Goal: Task Accomplishment & Management: Manage account settings

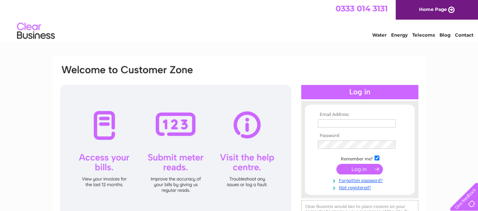
scroll to position [38, 0]
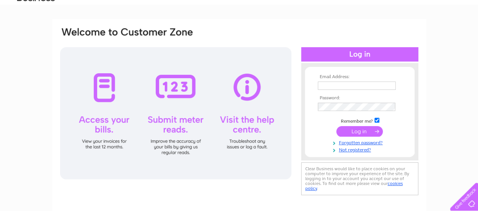
type input "mundysbedscarpets@gmail.com"
click at [357, 129] on input "submit" at bounding box center [359, 131] width 46 height 11
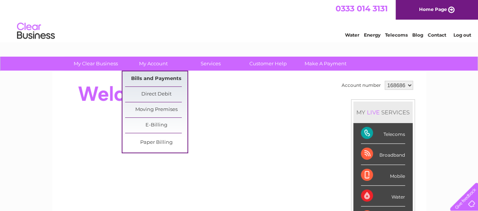
click at [153, 77] on link "Bills and Payments" at bounding box center [156, 78] width 62 height 15
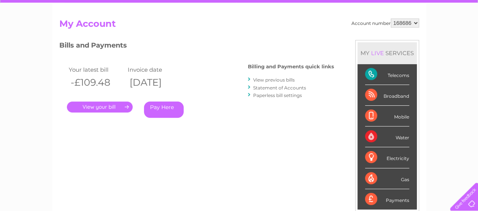
scroll to position [75, 0]
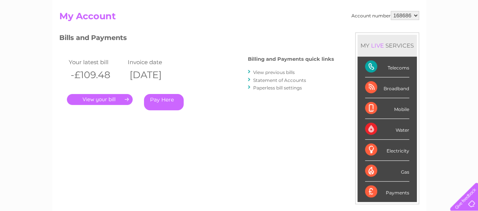
click at [103, 99] on link "." at bounding box center [100, 99] width 66 height 11
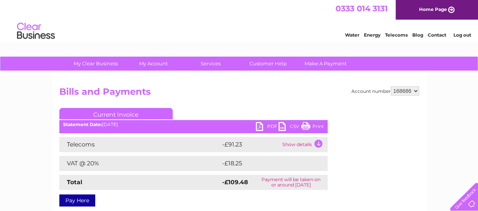
click at [270, 125] on link "PDF" at bounding box center [267, 127] width 23 height 11
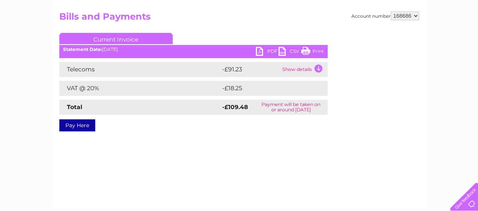
scroll to position [75, 0]
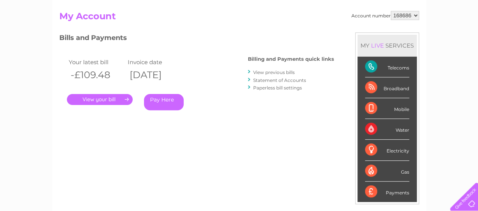
click at [285, 72] on link "View previous bills" at bounding box center [274, 72] width 42 height 6
